Goal: Task Accomplishment & Management: Use online tool/utility

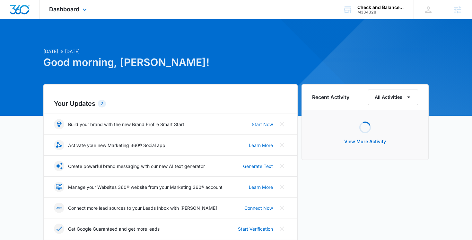
click at [89, 8] on div "Dashboard Apps Reputation Websites Forms CRM Email Social Payments POS Content …" at bounding box center [68, 9] width 59 height 19
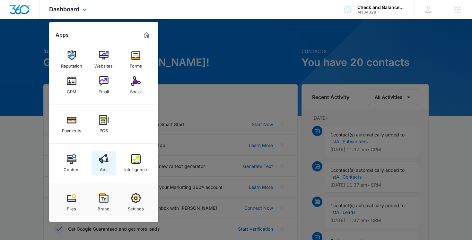
click at [109, 171] on link "Ads" at bounding box center [104, 163] width 24 height 24
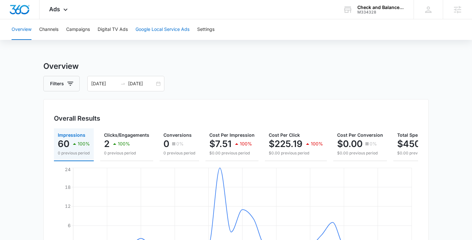
click at [152, 31] on button "Google Local Service Ads" at bounding box center [163, 29] width 54 height 21
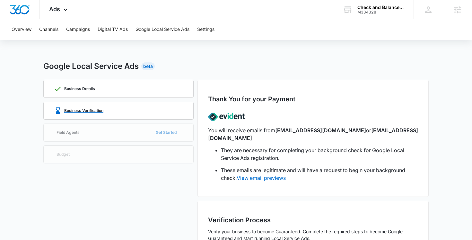
click at [95, 107] on div "Business Verification" at bounding box center [78, 111] width 49 height 8
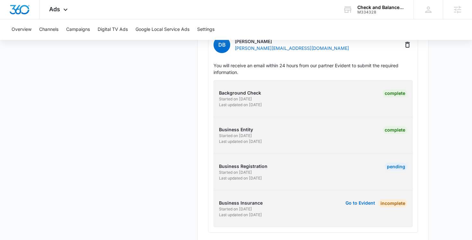
scroll to position [219, 0]
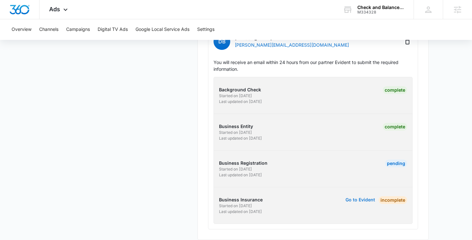
click at [352, 197] on button "Go to Evident" at bounding box center [361, 199] width 30 height 4
click at [354, 197] on button "Go to Evident" at bounding box center [361, 199] width 30 height 4
click at [169, 154] on div "Business Details Business Verification Field Agents Get Started Budget" at bounding box center [118, 49] width 150 height 379
